Goal: Find specific fact: Find contact information

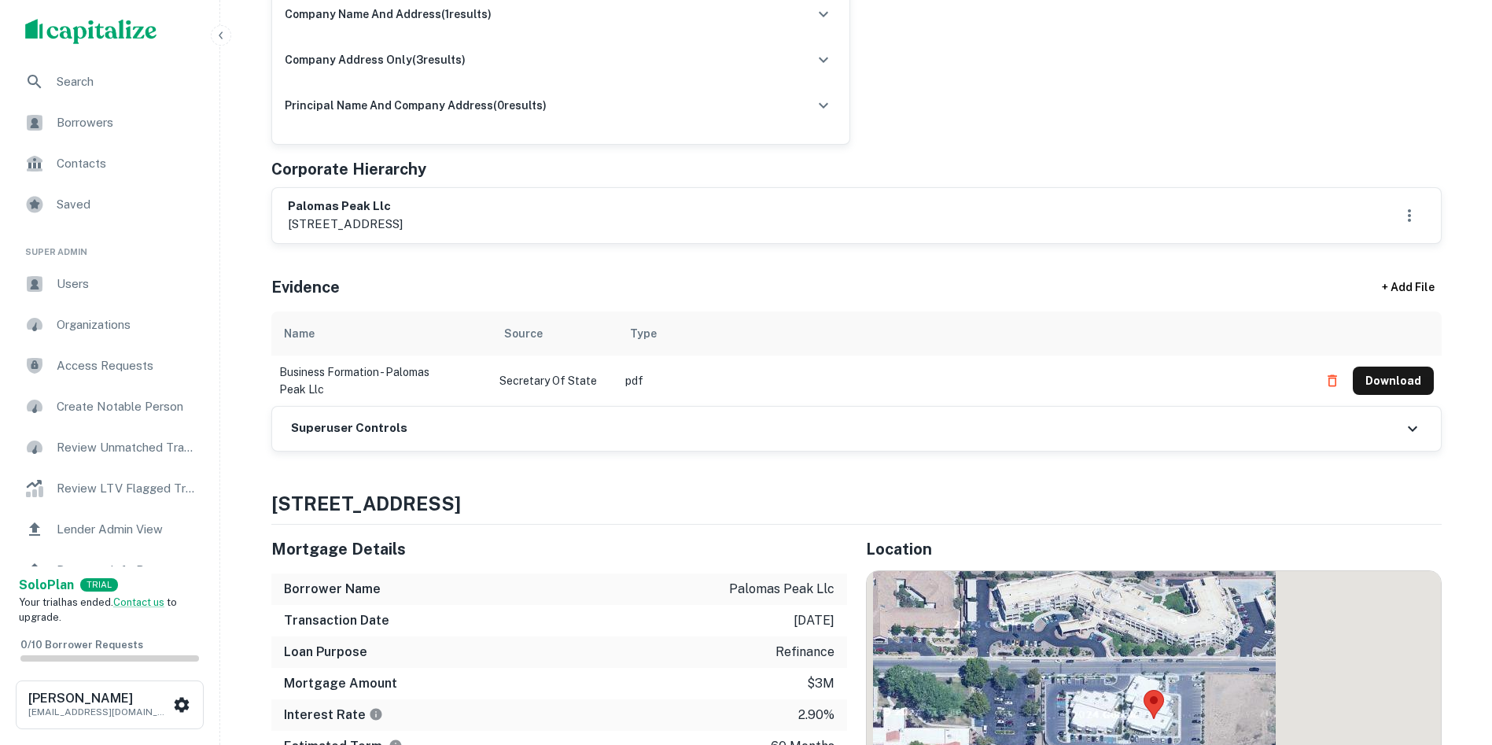
scroll to position [787, 0]
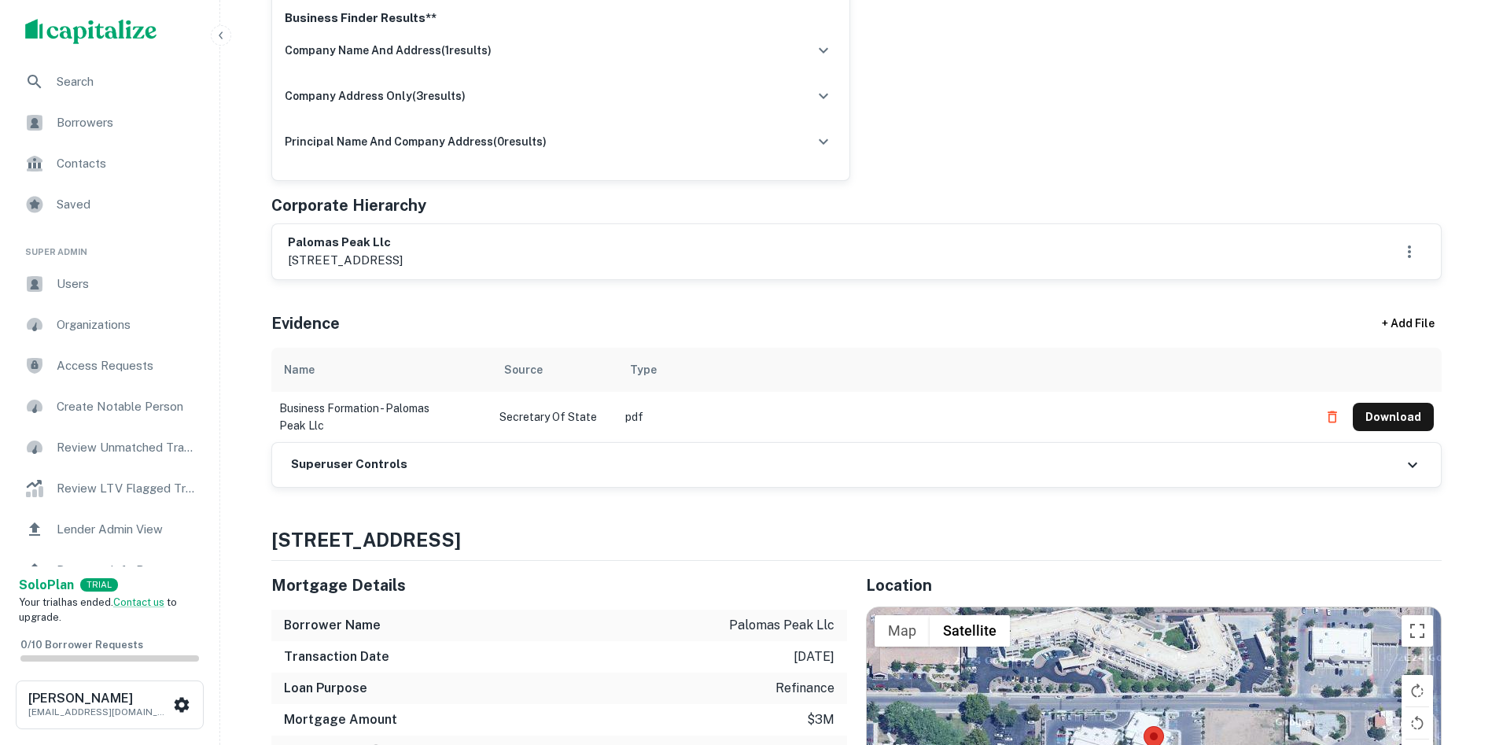
click at [328, 234] on h6 "palomas peak llc" at bounding box center [345, 243] width 115 height 18
copy h6 "palomas peak llc"
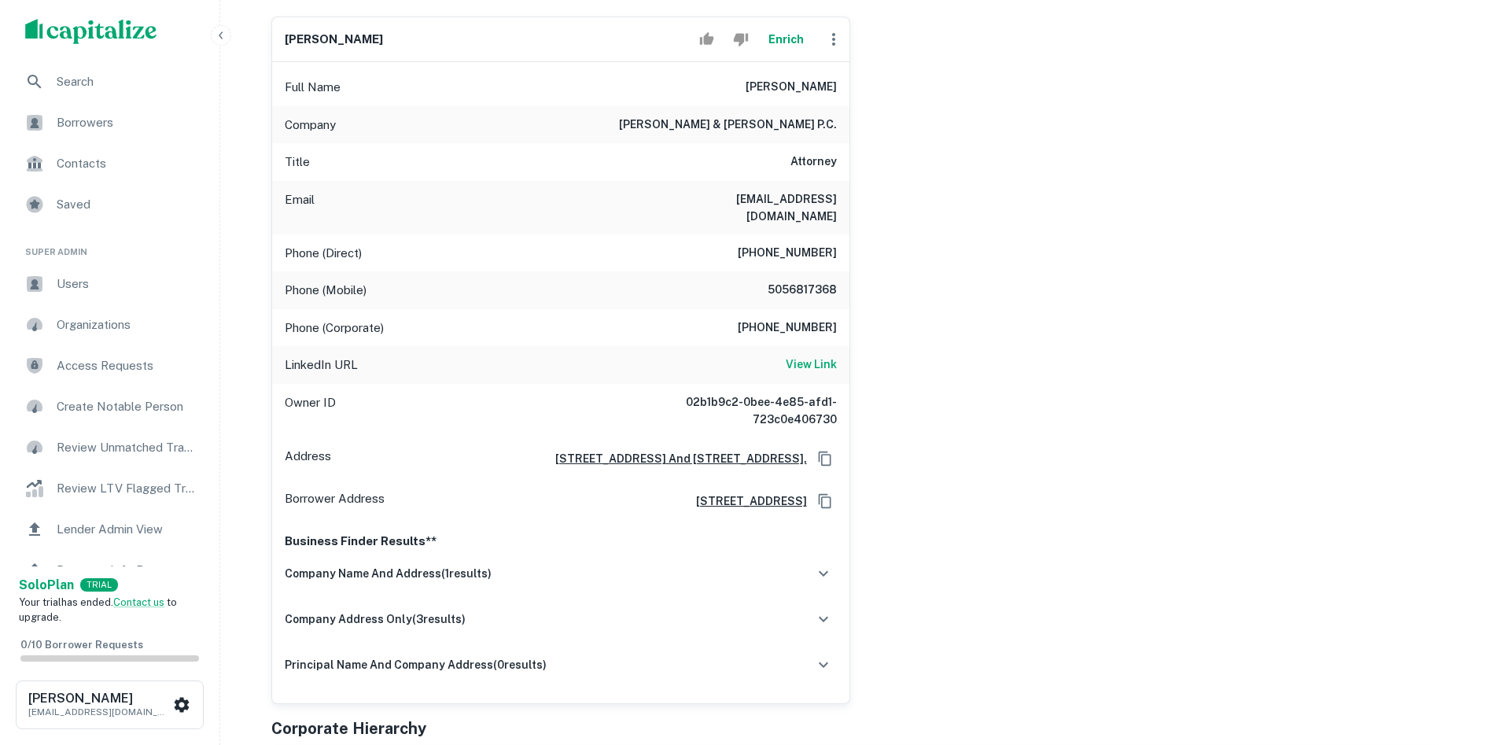
scroll to position [236, 0]
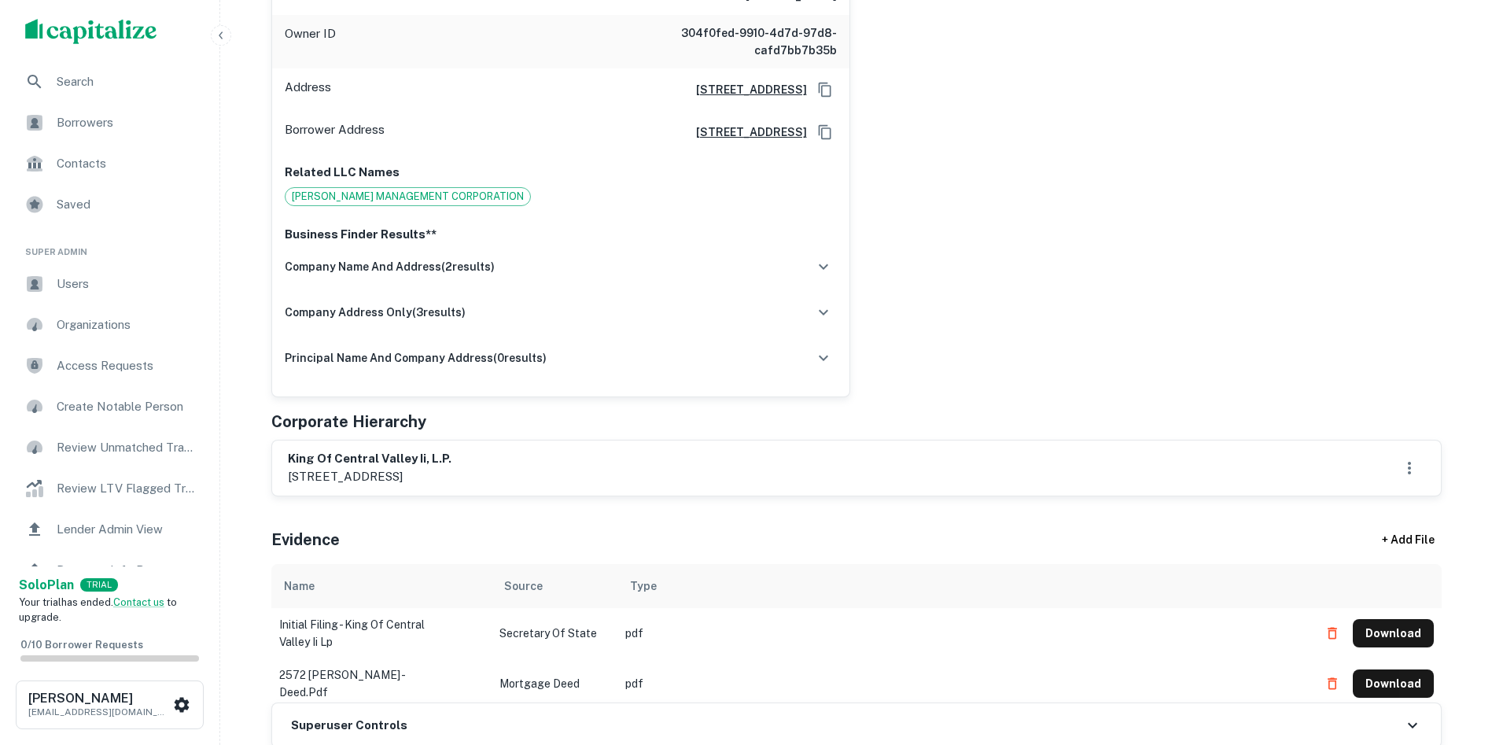
scroll to position [393, 0]
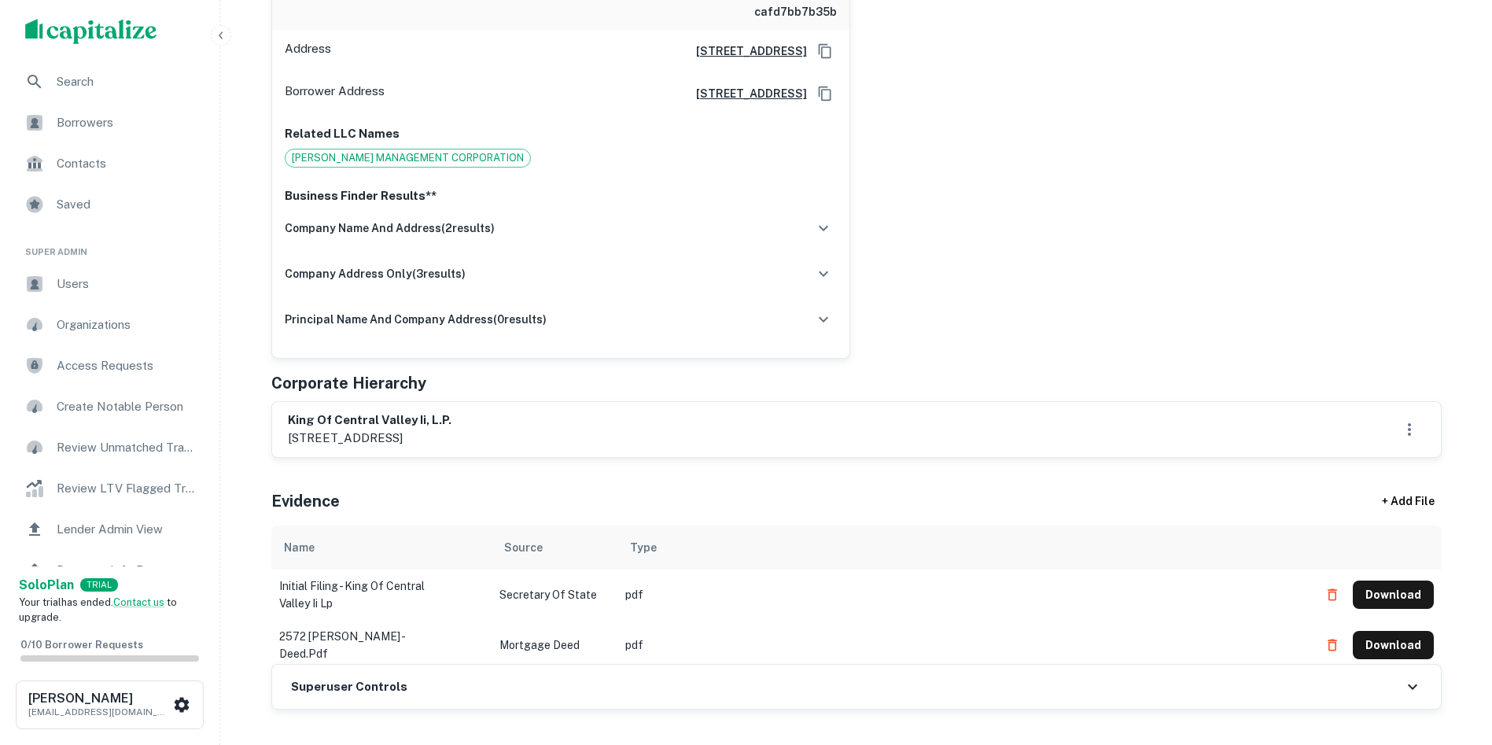
click at [388, 419] on h6 "king of central valley ii, l.p." at bounding box center [370, 420] width 164 height 18
copy h6 "king of central valley ii, l.p."
click at [1049, 145] on div "patricia scarbrough corcoran Enrich Full Name patricia scarbrough corcoran Owne…" at bounding box center [850, 116] width 1183 height 485
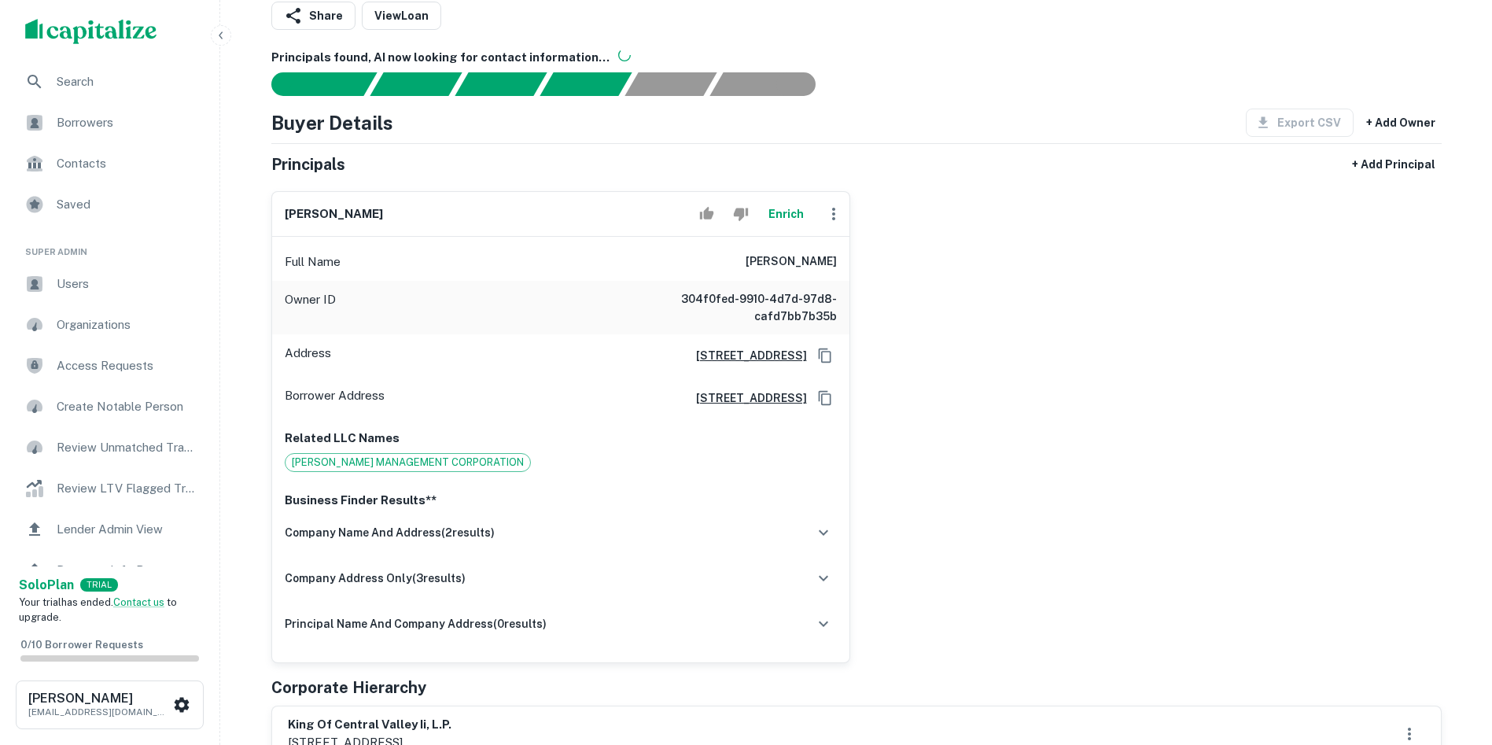
scroll to position [0, 0]
